Goal: Task Accomplishment & Management: Manage account settings

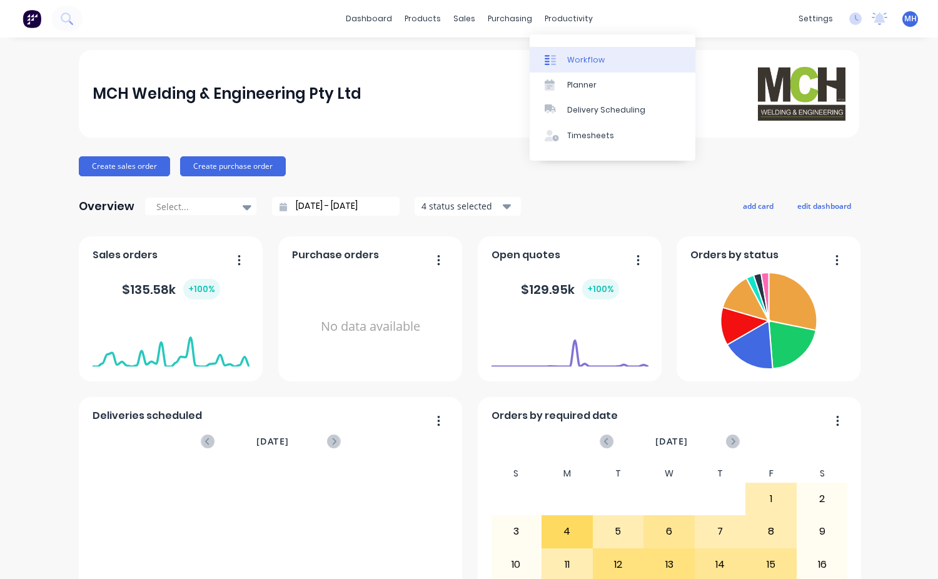
click at [578, 57] on div "Workflow" at bounding box center [586, 59] width 38 height 11
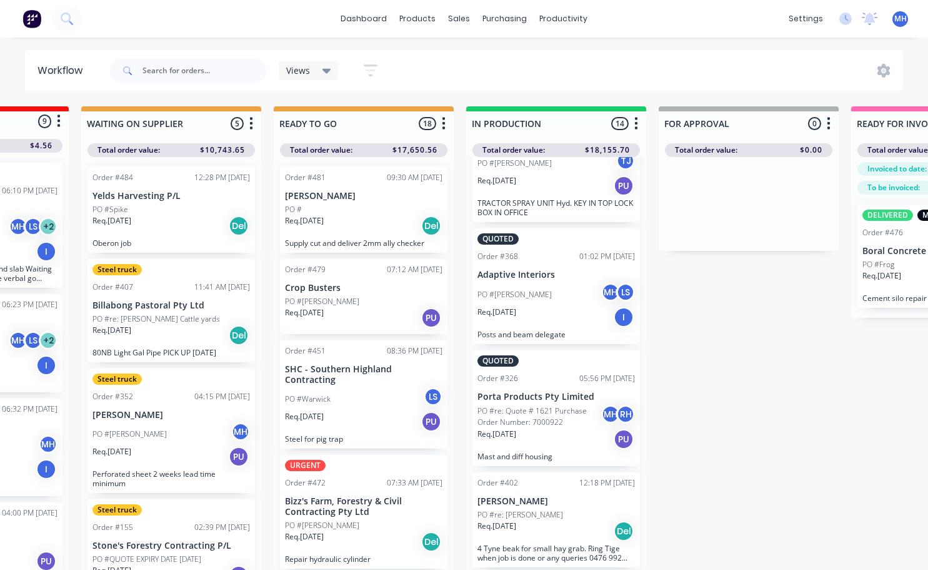
scroll to position [250, 0]
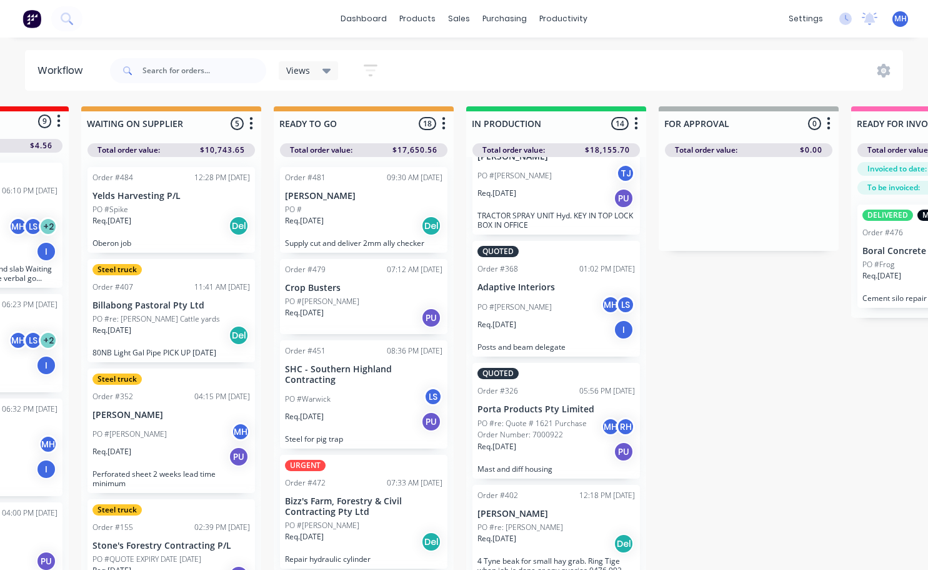
click at [540, 314] on div "PO #[PERSON_NAME] MH LS" at bounding box center [557, 307] width 158 height 24
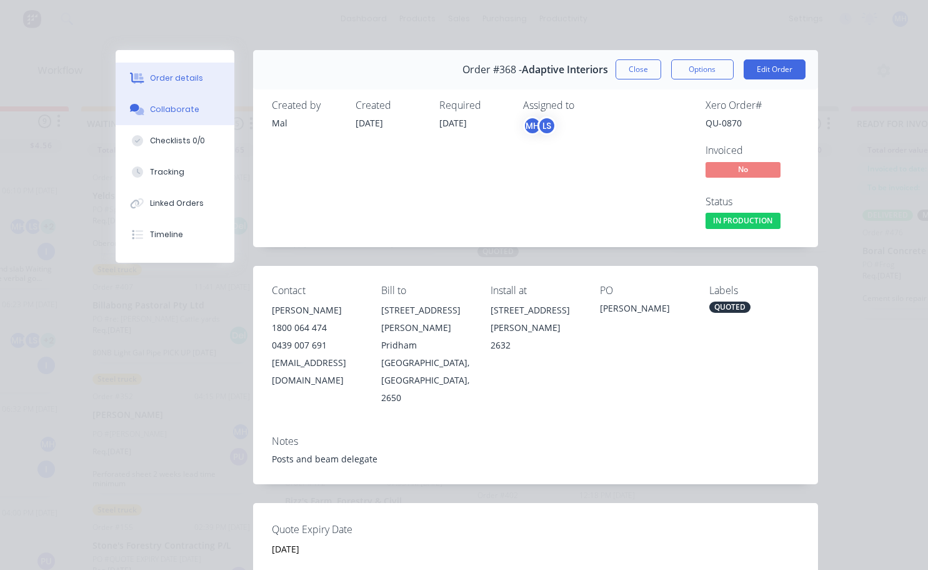
drag, startPoint x: 555, startPoint y: 403, endPoint x: 163, endPoint y: 111, distance: 488.4
click at [163, 111] on div "Collaborate" at bounding box center [174, 109] width 49 height 11
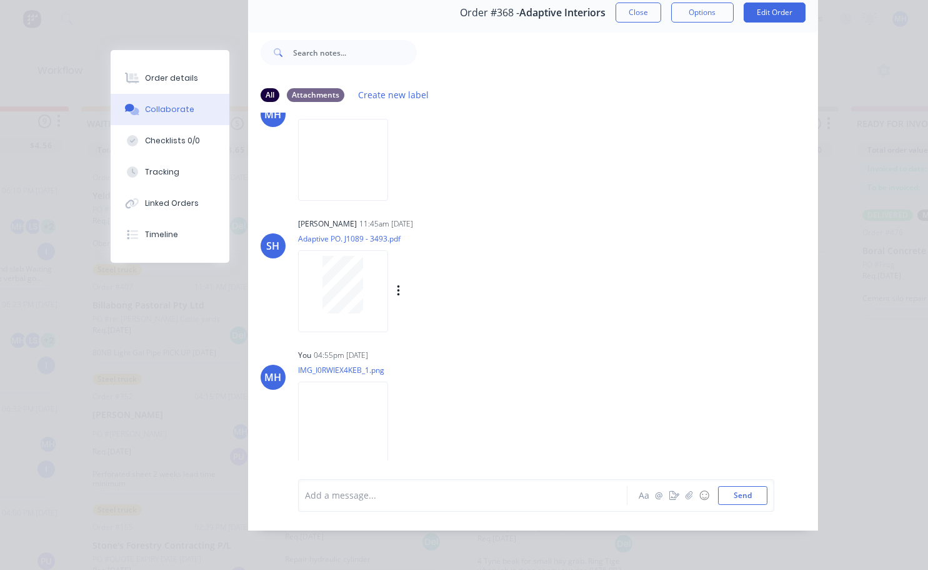
scroll to position [0, 0]
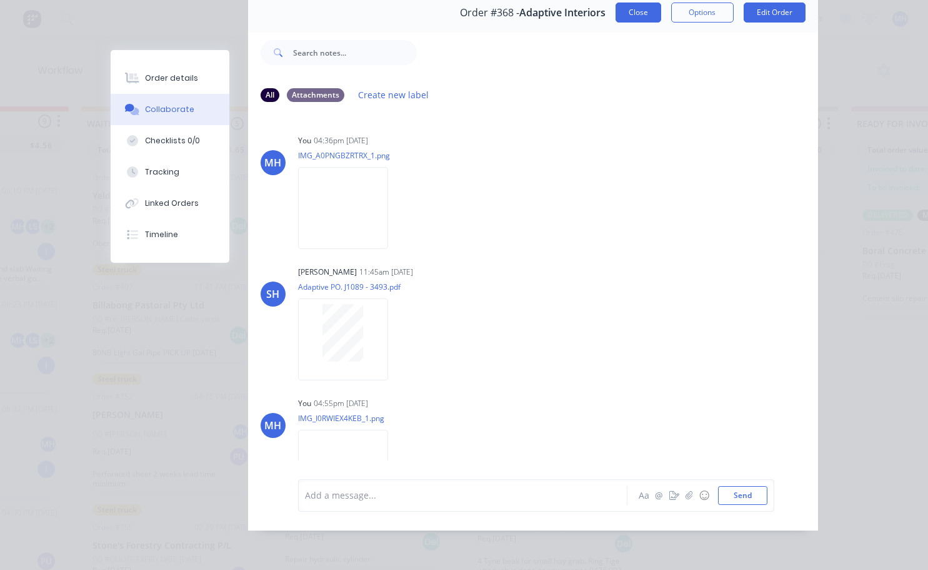
click at [645, 7] on button "Close" at bounding box center [639, 13] width 46 height 20
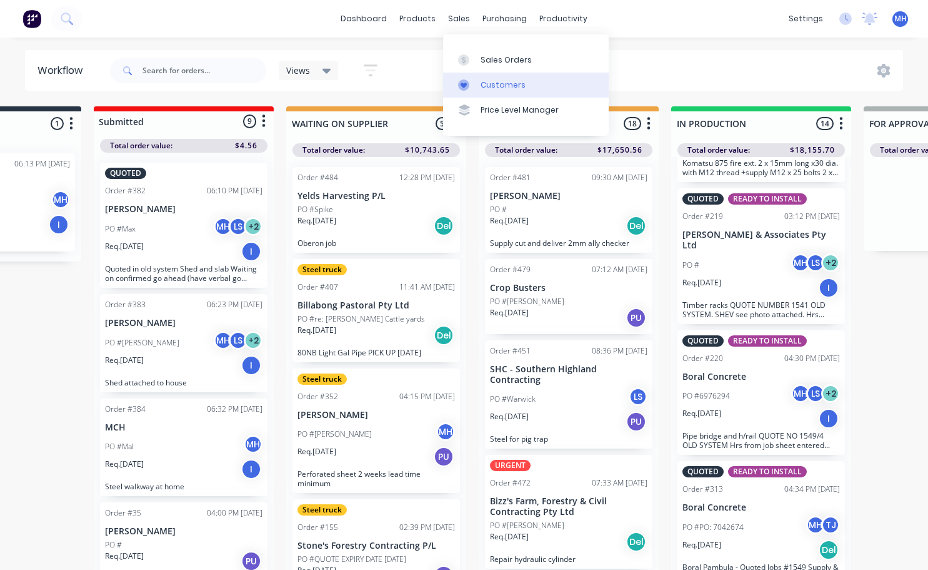
click at [501, 83] on div "Customers" at bounding box center [503, 84] width 45 height 11
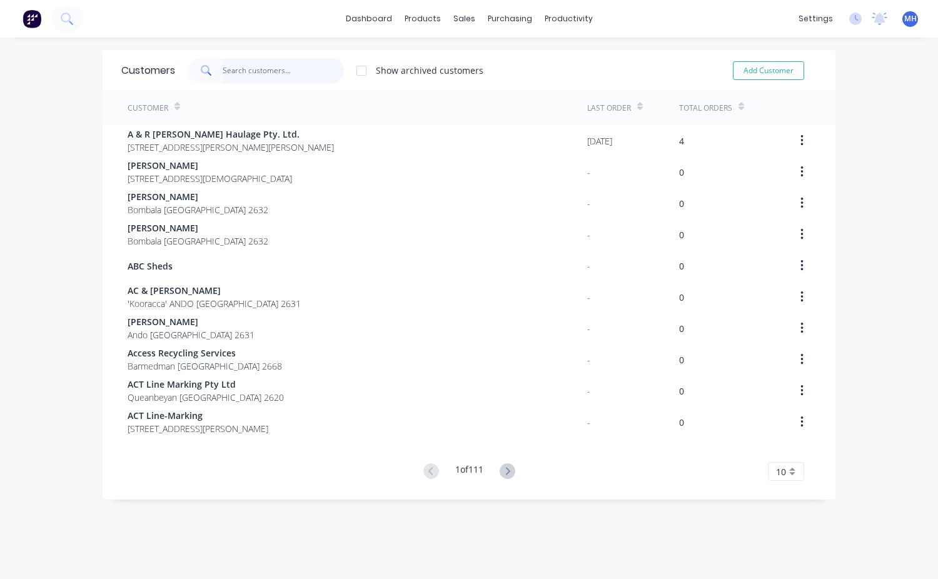
click at [262, 69] on input "text" at bounding box center [284, 70] width 122 height 25
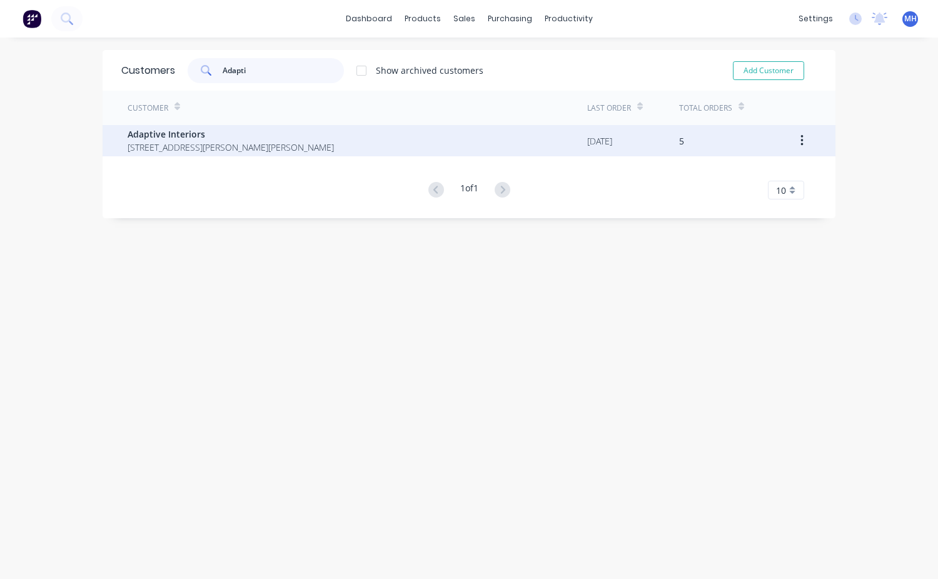
type input "Adapti"
click at [259, 143] on span "[STREET_ADDRESS][PERSON_NAME][PERSON_NAME]" at bounding box center [231, 147] width 206 height 13
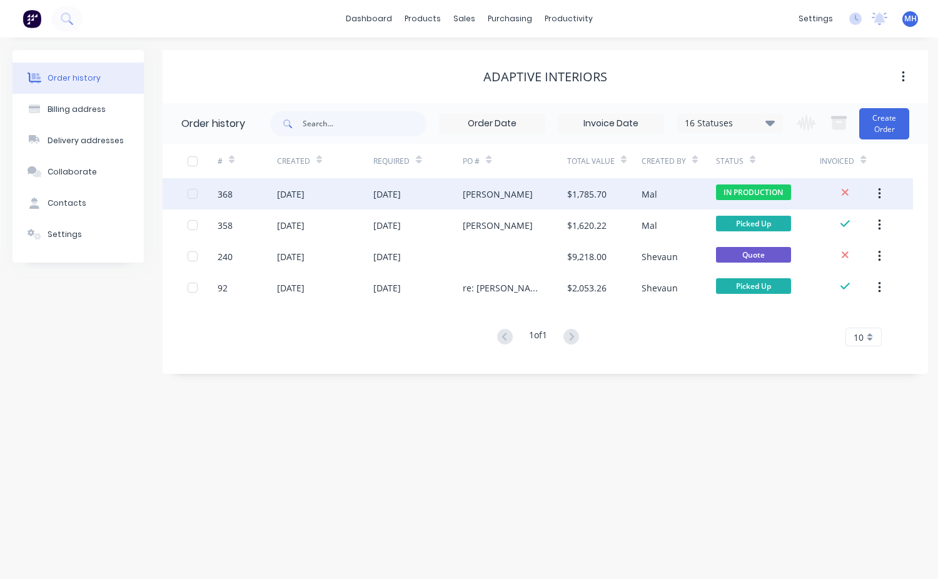
click at [618, 196] on div "$1,785.70" at bounding box center [604, 193] width 74 height 31
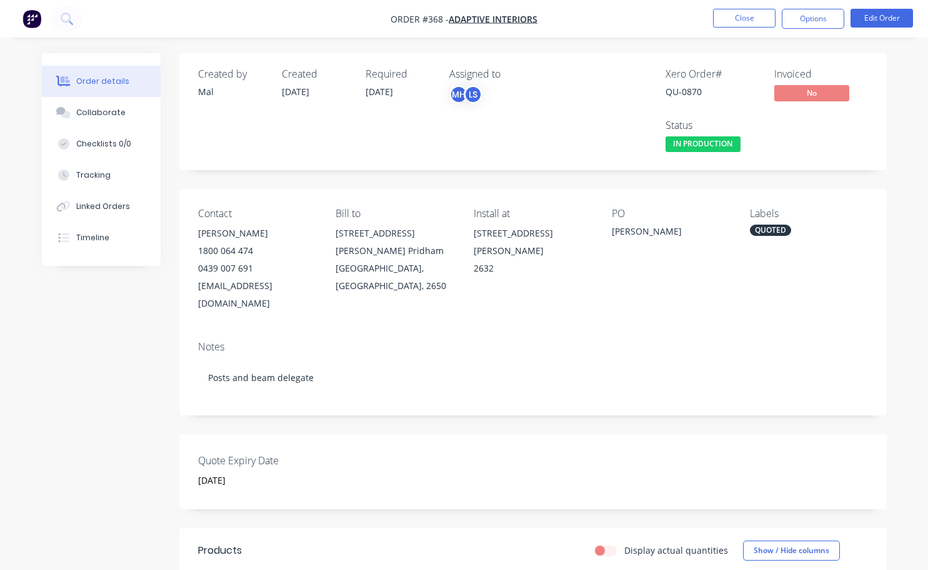
scroll to position [0, 63]
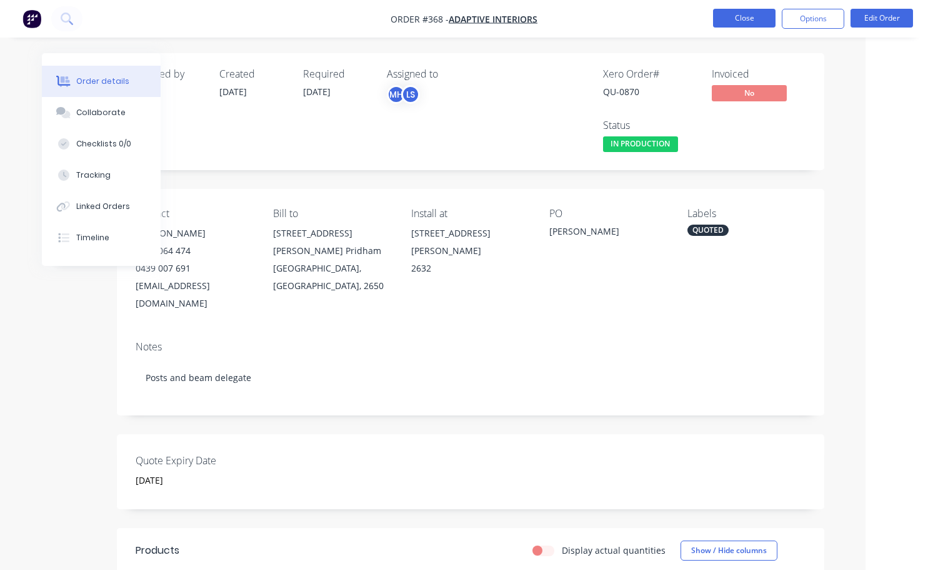
click at [746, 17] on button "Close" at bounding box center [744, 18] width 63 height 19
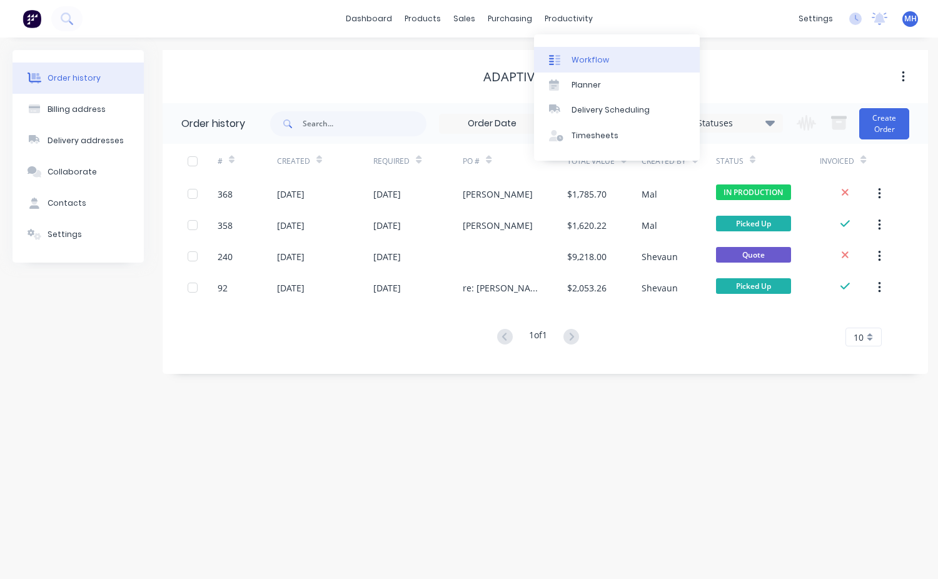
click at [606, 63] on link "Workflow" at bounding box center [617, 59] width 166 height 25
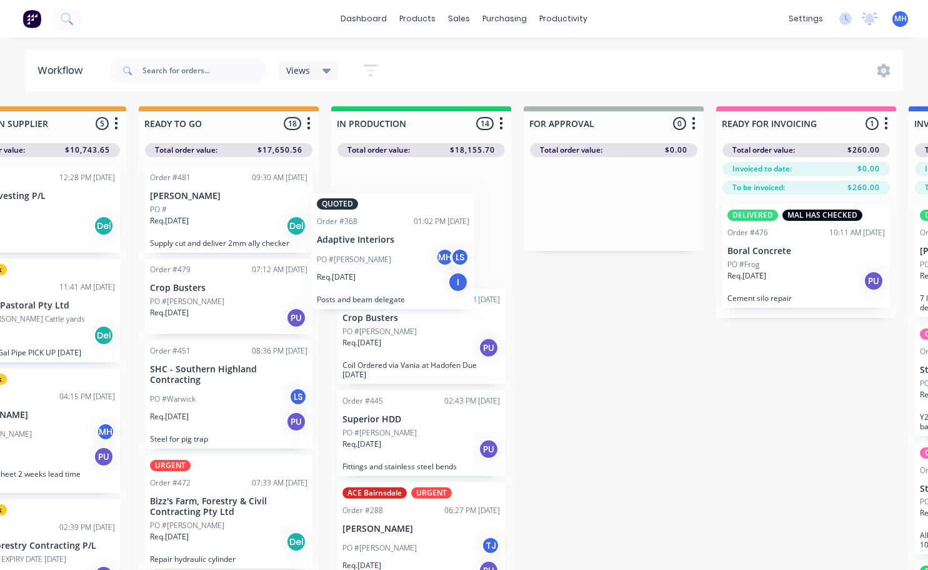
scroll to position [2, 466]
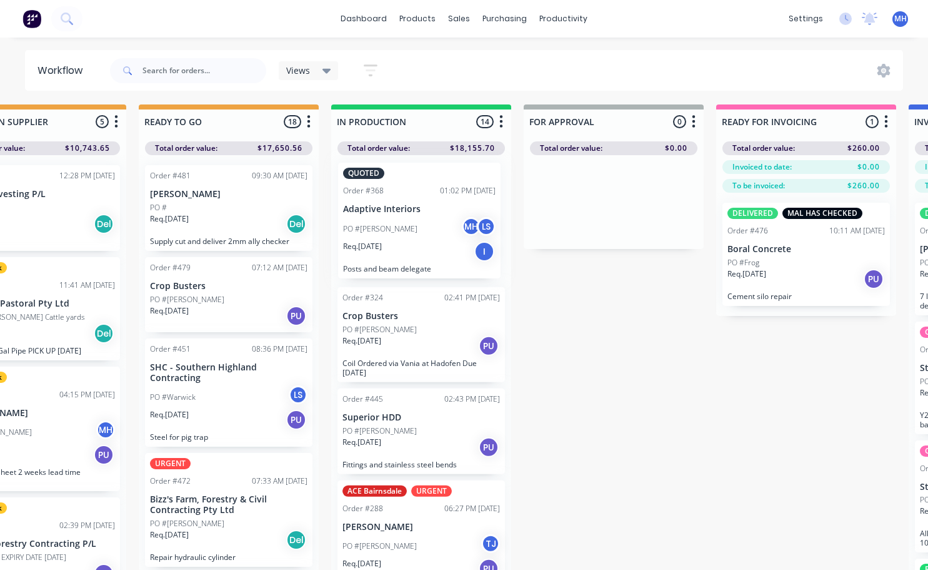
drag, startPoint x: 423, startPoint y: 546, endPoint x: 421, endPoint y: 213, distance: 332.6
click at [421, 213] on div "Order #324 02:41 PM [DATE] Crop Busters PO #[PERSON_NAME]. [DATE] PU Coil Order…" at bounding box center [421, 364] width 180 height 419
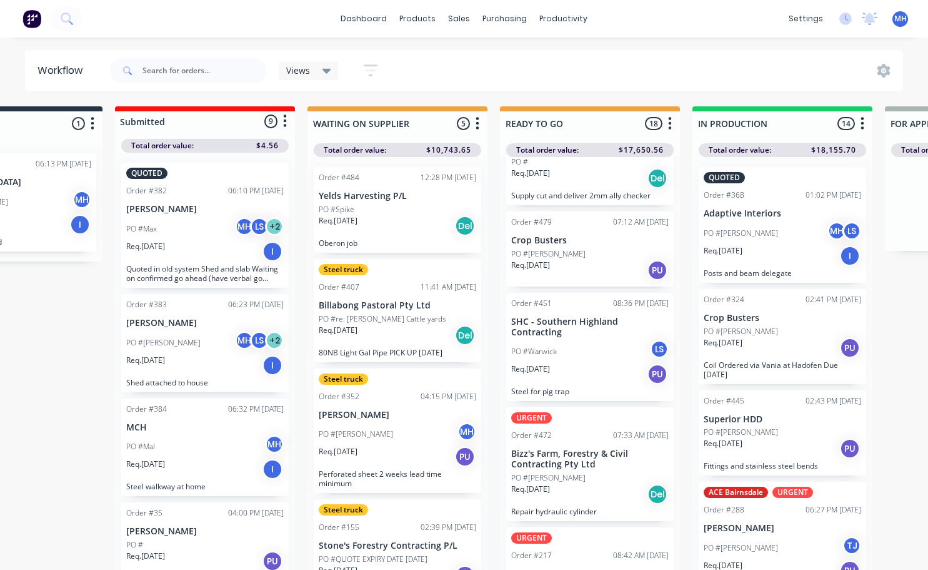
scroll to position [63, 0]
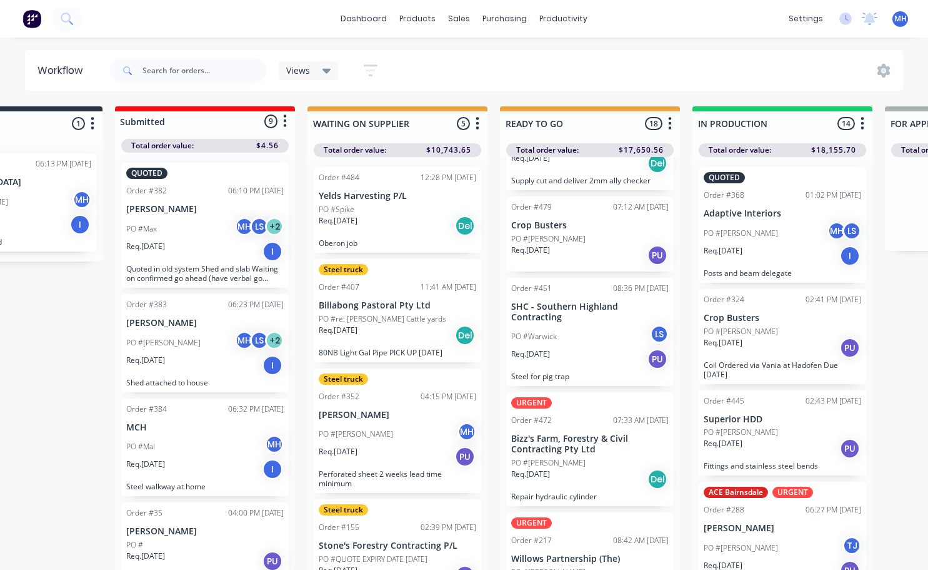
click at [585, 341] on div "PO #Warwick LS" at bounding box center [590, 336] width 158 height 24
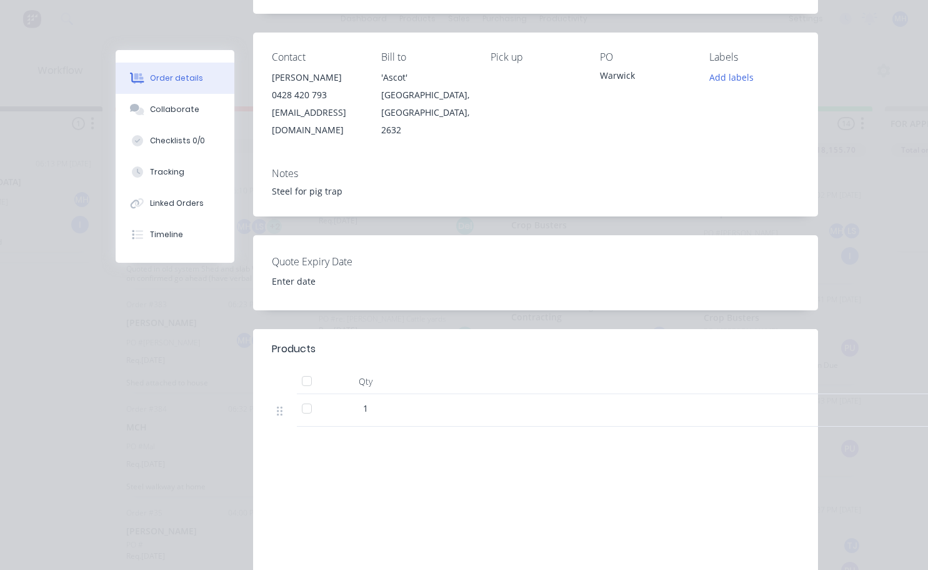
scroll to position [0, 0]
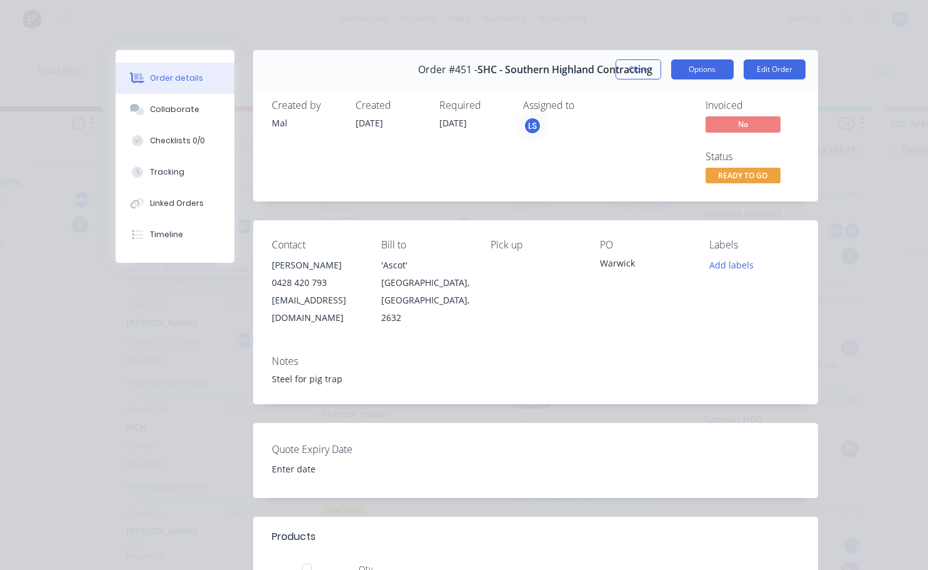
click at [693, 71] on button "Options" at bounding box center [702, 69] width 63 height 20
click at [768, 66] on button "Edit Order" at bounding box center [775, 69] width 62 height 20
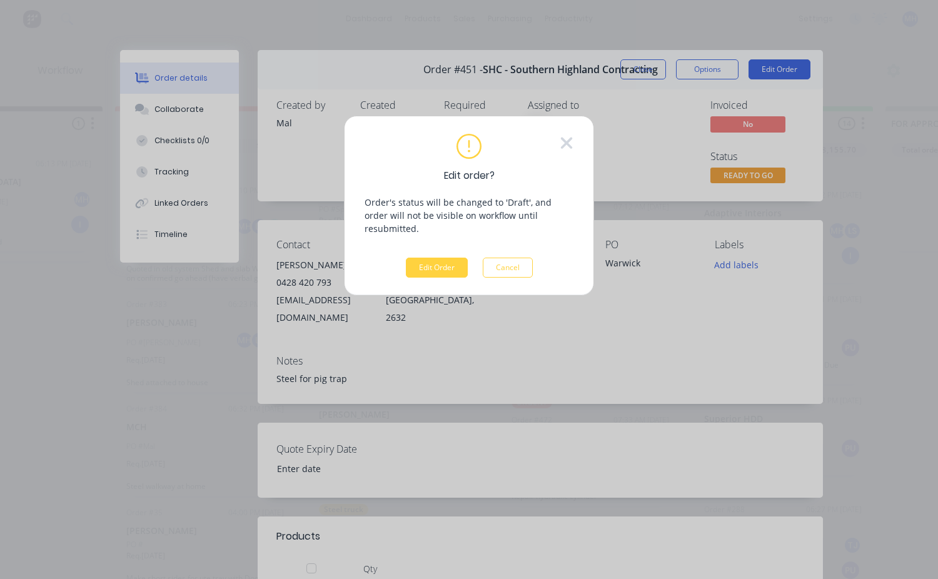
click at [763, 71] on div "Edit order? Order's status will be changed to 'Draft', and order will not be vi…" at bounding box center [469, 289] width 938 height 579
click at [434, 262] on button "Edit Order" at bounding box center [437, 268] width 62 height 20
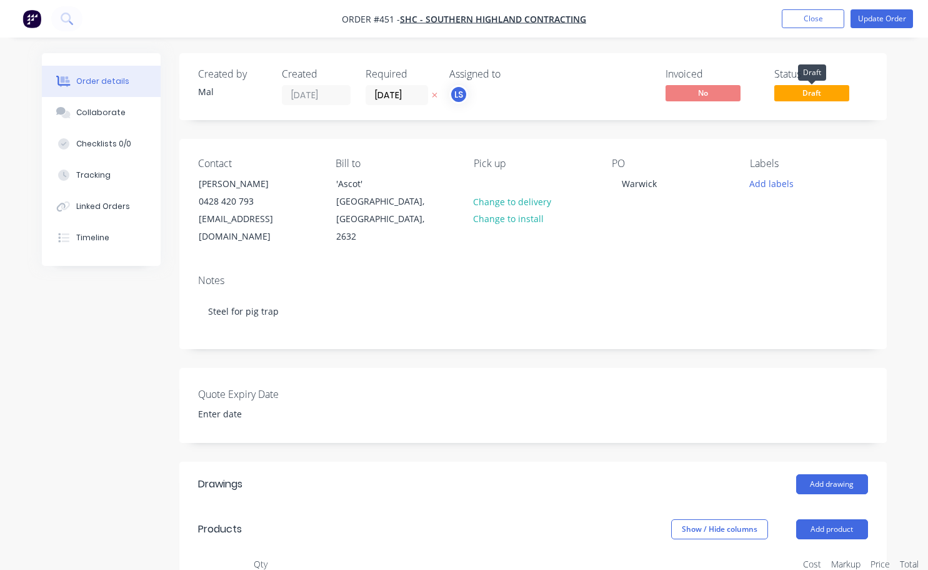
click at [811, 98] on span "Draft" at bounding box center [812, 93] width 75 height 16
click at [835, 25] on button "Close" at bounding box center [813, 18] width 63 height 19
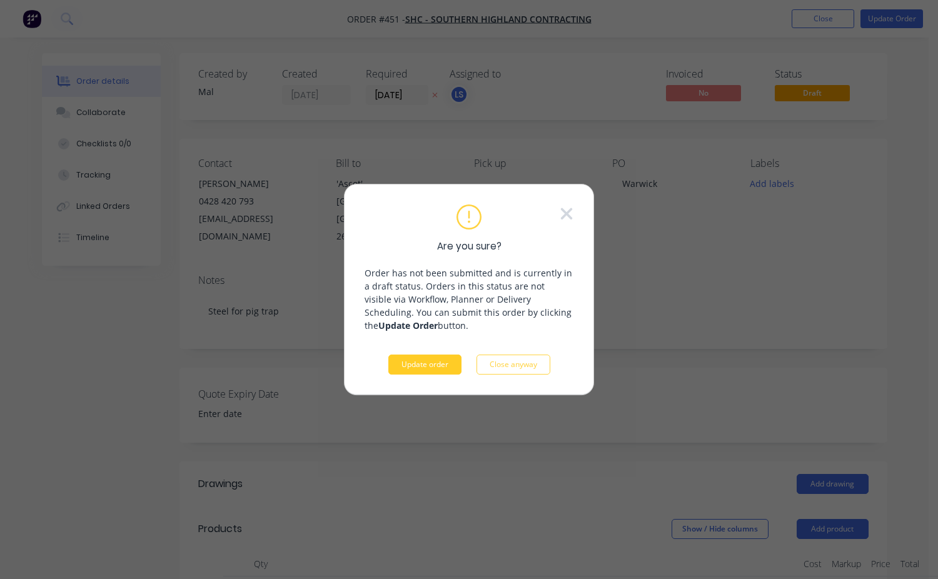
click at [404, 363] on button "Update order" at bounding box center [424, 364] width 73 height 20
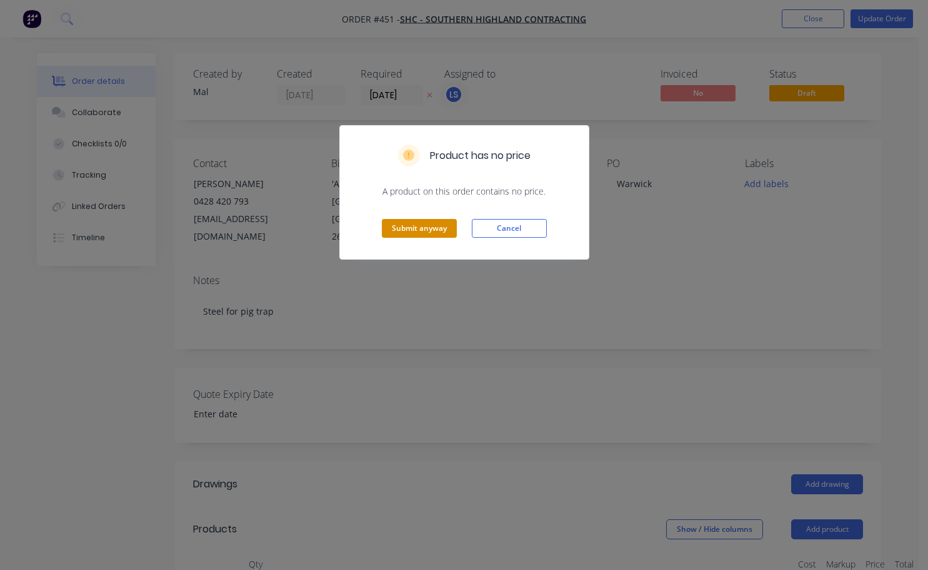
click at [443, 226] on button "Submit anyway" at bounding box center [419, 228] width 75 height 19
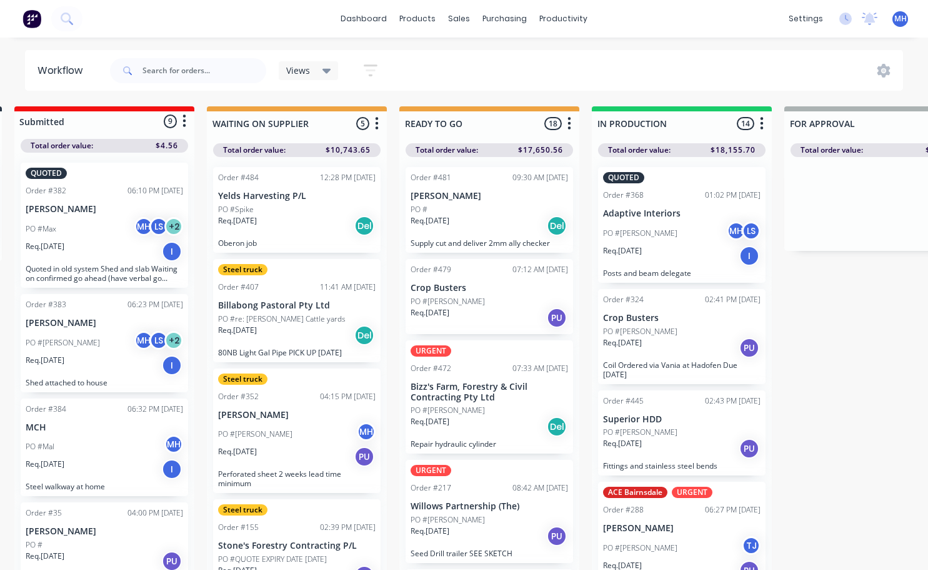
scroll to position [0, 288]
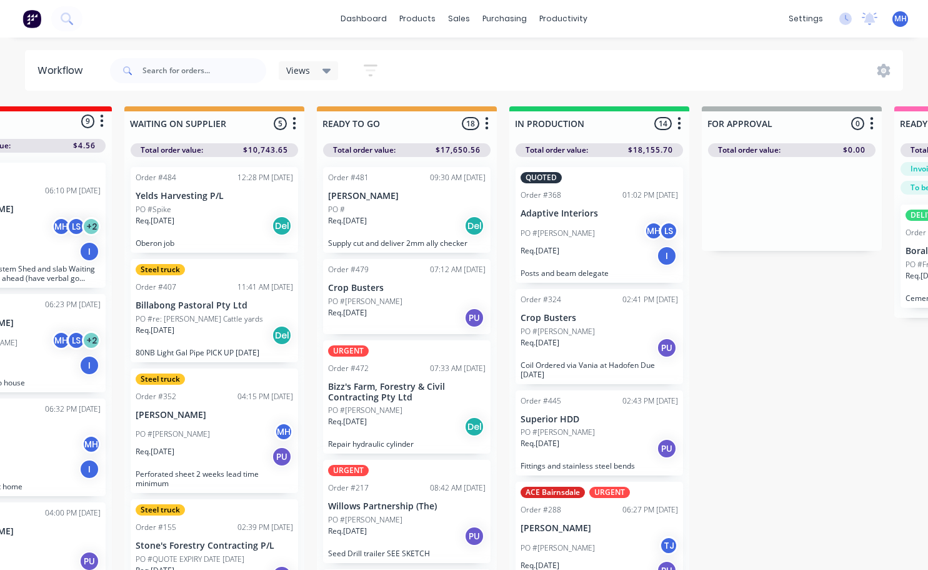
drag, startPoint x: 807, startPoint y: 163, endPoint x: 351, endPoint y: 348, distance: 492.4
click at [904, 20] on span "MH" at bounding box center [901, 18] width 13 height 11
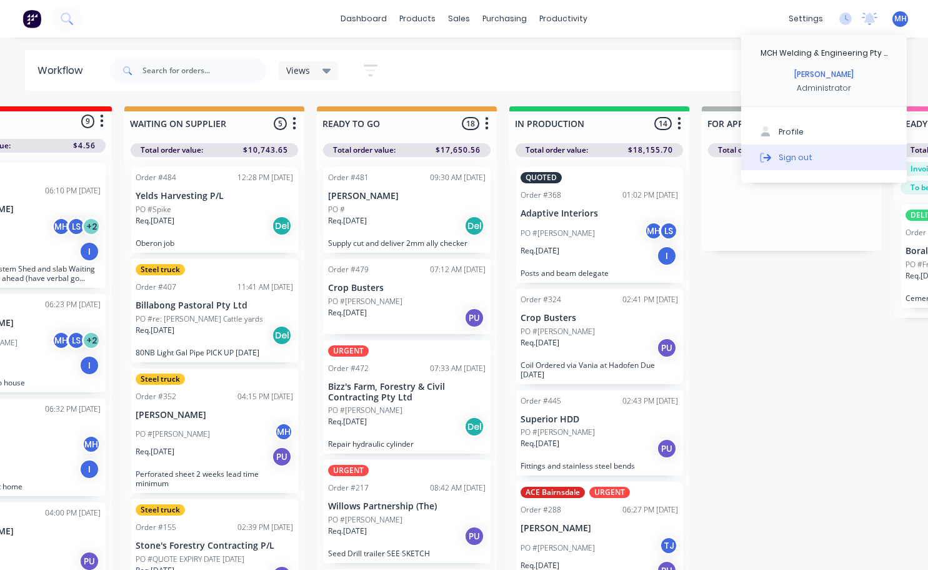
click at [808, 160] on div "Sign out" at bounding box center [796, 156] width 34 height 11
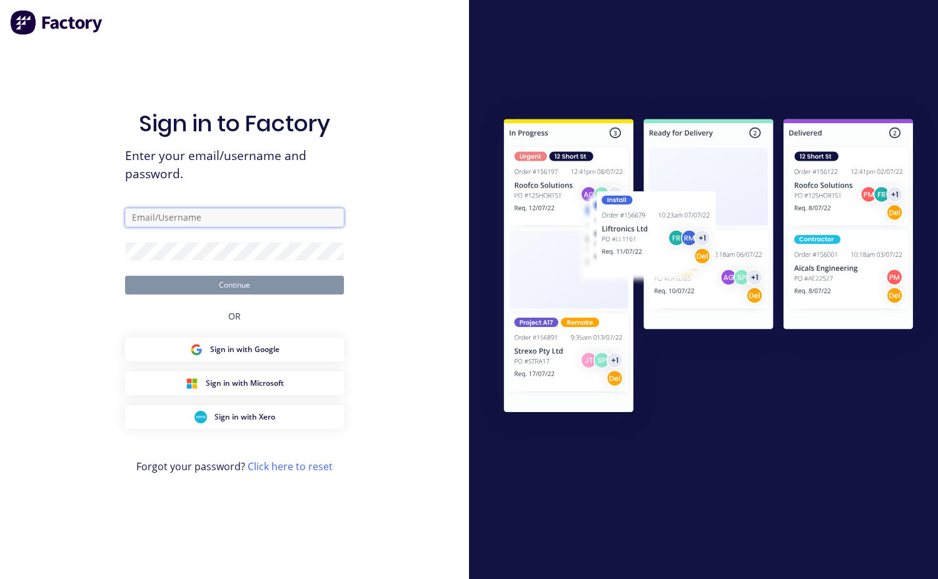
type input "[EMAIL_ADDRESS][DOMAIN_NAME]"
